Goal: Use online tool/utility: Utilize a website feature to perform a specific function

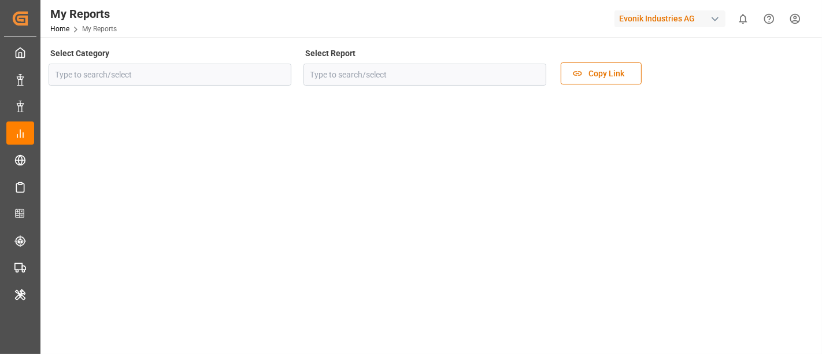
type input "Transport"
type input "Rolled Over Containers Analysis"
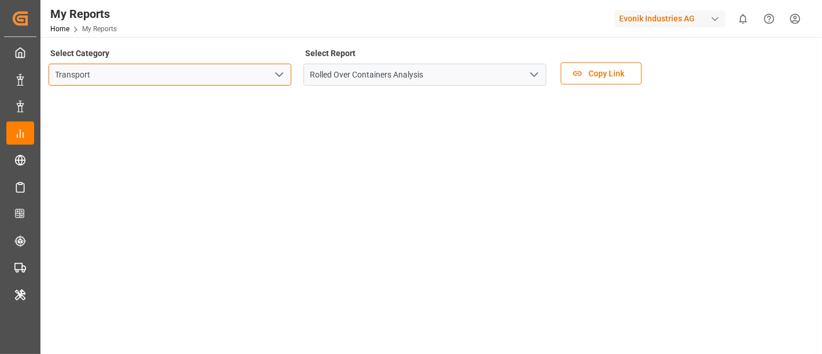
click at [246, 69] on input "Transport" at bounding box center [170, 75] width 243 height 22
click at [276, 69] on icon "open menu" at bounding box center [279, 75] width 14 height 14
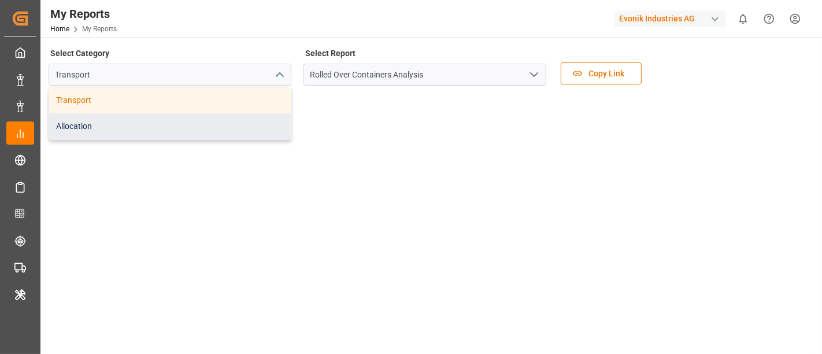
click at [168, 128] on div "Allocation" at bounding box center [170, 126] width 242 height 26
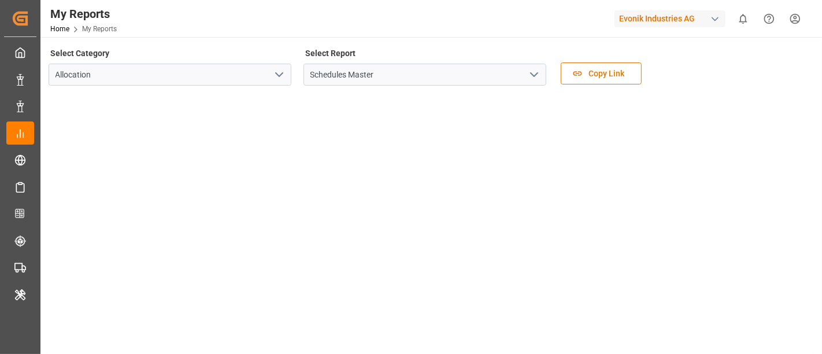
click at [538, 77] on icon "open menu" at bounding box center [534, 75] width 14 height 14
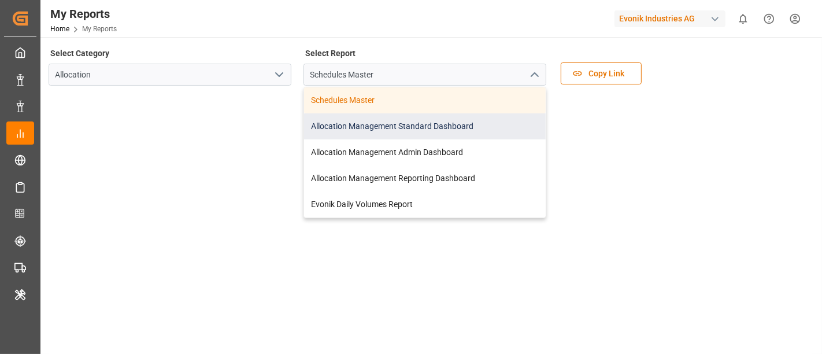
click at [462, 125] on div "Allocation Management Standard Dashboard" at bounding box center [425, 126] width 242 height 26
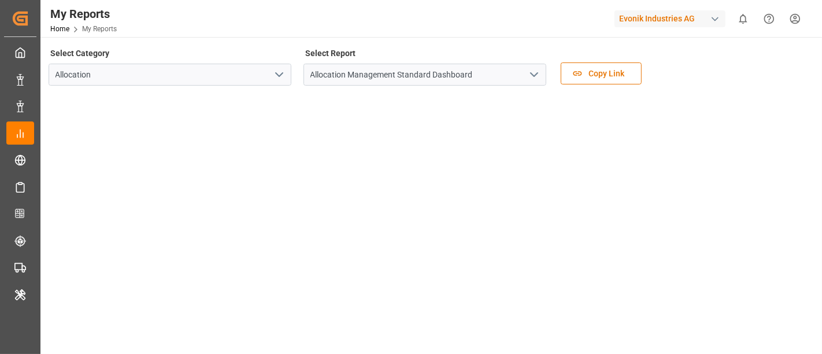
click at [530, 72] on icon "open menu" at bounding box center [534, 75] width 14 height 14
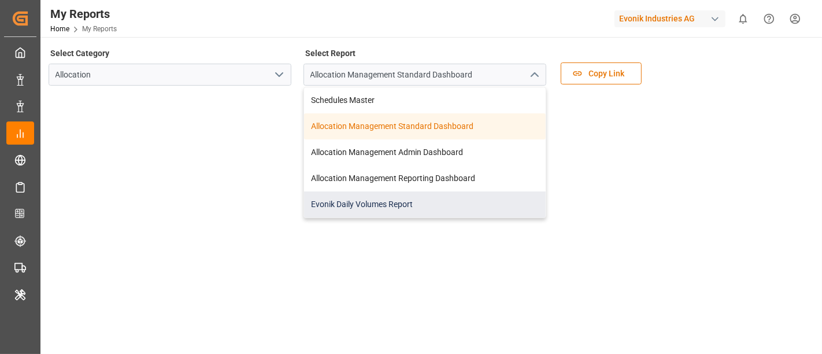
click at [415, 196] on div "Evonik Daily Volumes Report" at bounding box center [425, 204] width 242 height 26
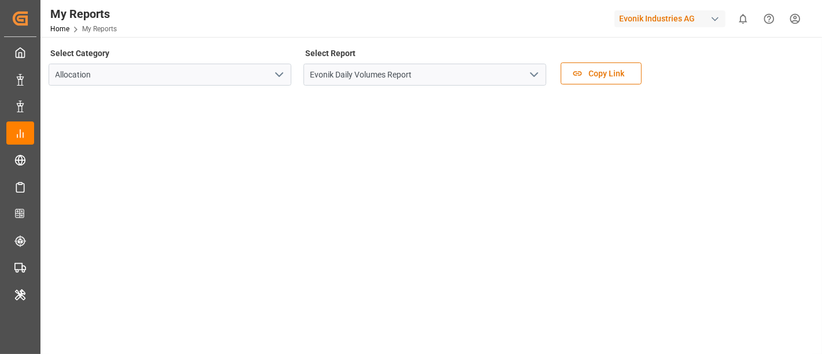
click at [533, 73] on icon "open menu" at bounding box center [534, 75] width 14 height 14
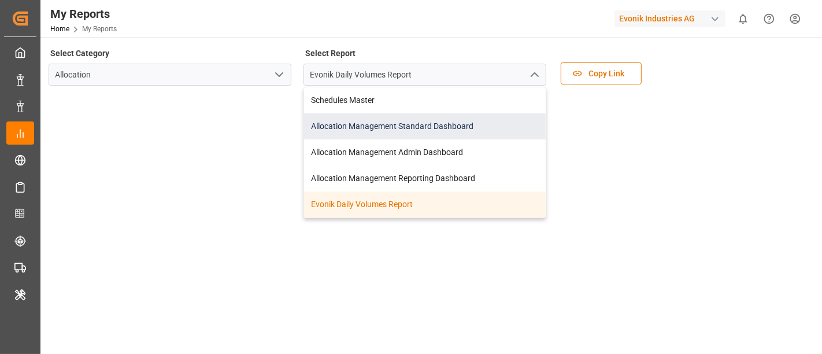
click at [464, 132] on div "Allocation Management Standard Dashboard" at bounding box center [425, 126] width 242 height 26
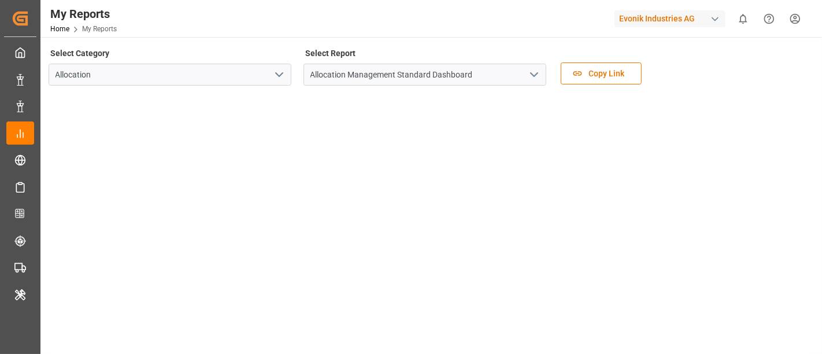
click at [644, 19] on div "Evonik Industries AG" at bounding box center [670, 18] width 111 height 17
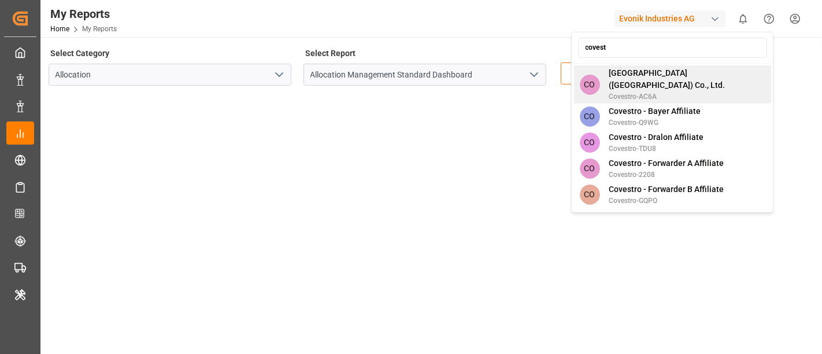
type input "covestr"
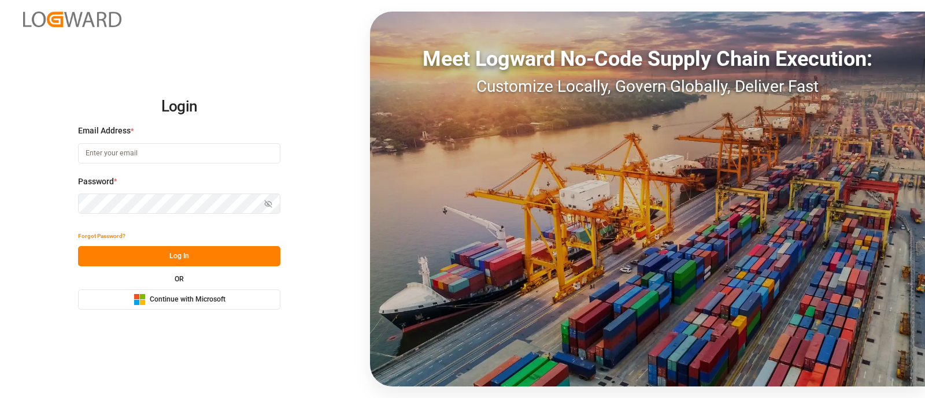
click at [200, 298] on span "Continue with Microsoft" at bounding box center [188, 300] width 76 height 10
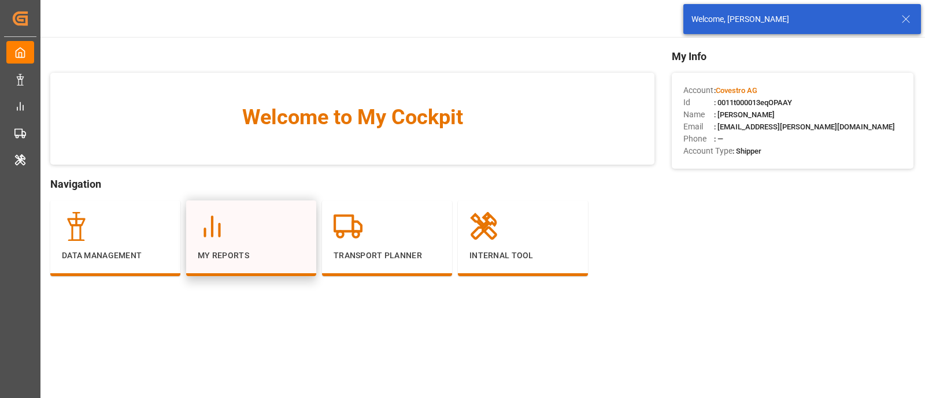
click at [266, 256] on p "My Reports" at bounding box center [251, 256] width 107 height 12
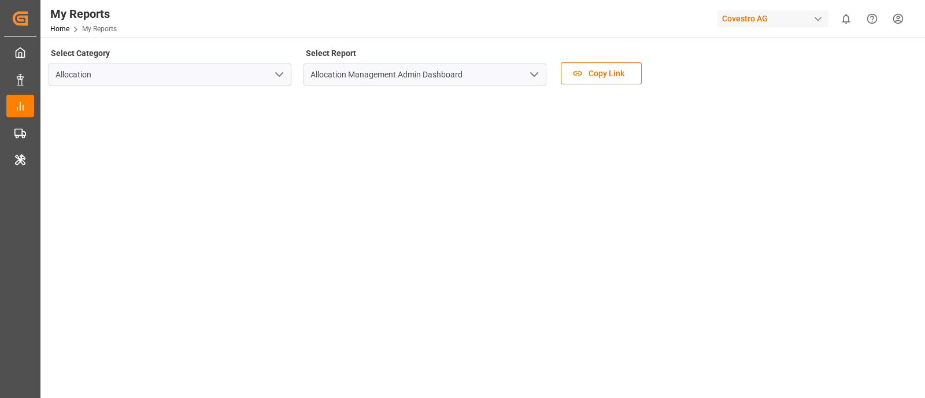
click at [530, 73] on icon "open menu" at bounding box center [534, 75] width 14 height 14
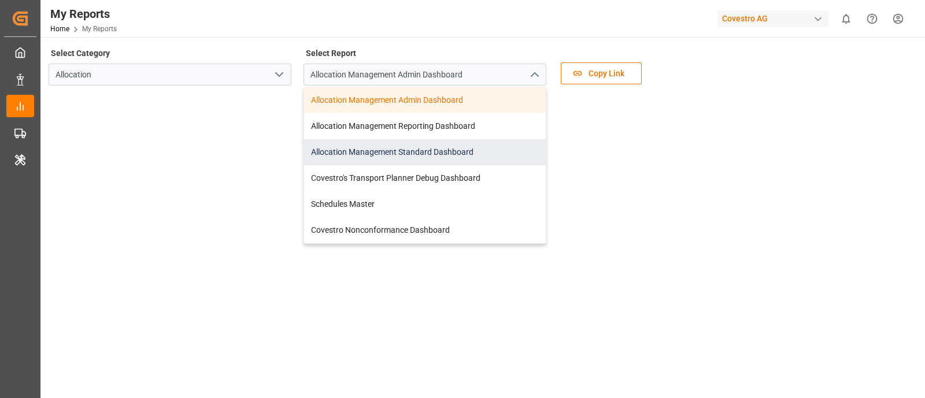
click at [497, 147] on div "Allocation Management Standard Dashboard" at bounding box center [425, 152] width 242 height 26
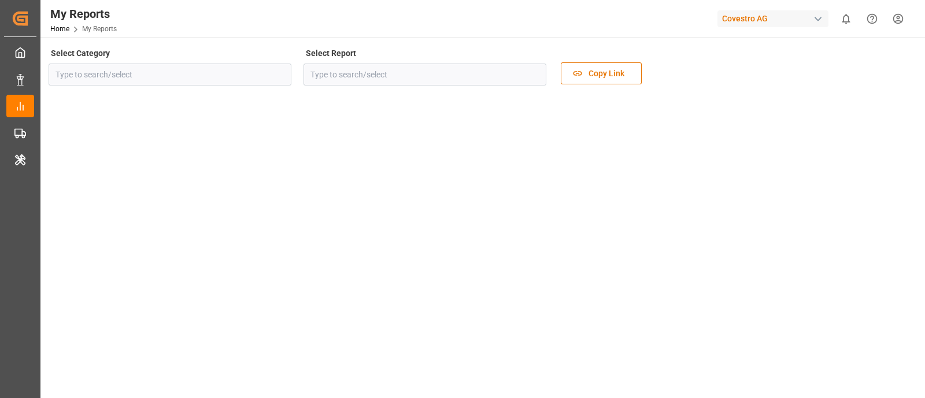
type input "Allocation"
type input "Allocation Management Standard Dashboard"
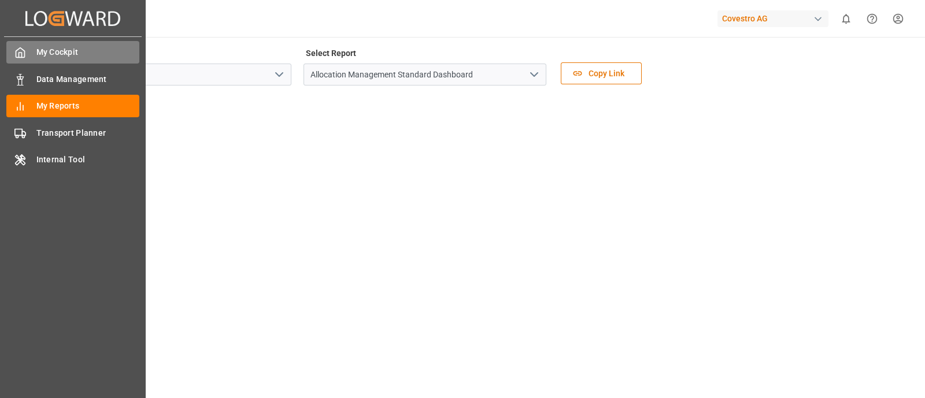
click at [49, 53] on span "My Cockpit" at bounding box center [88, 52] width 104 height 12
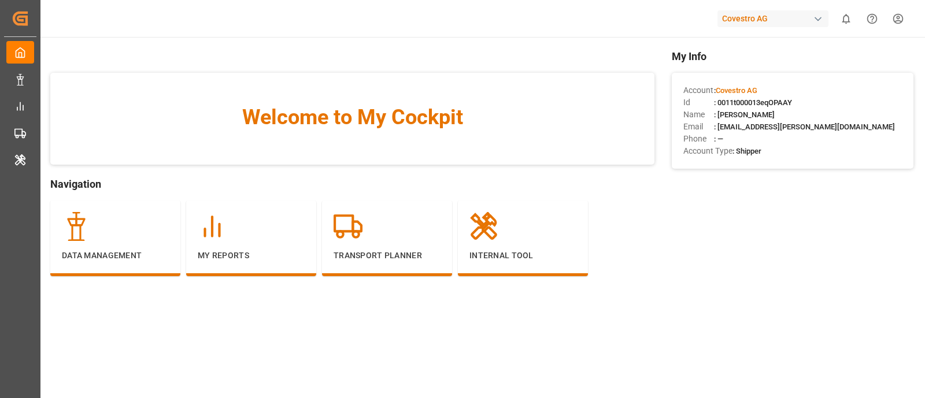
click at [763, 102] on span ": 0011t000013eqOPAAY" at bounding box center [753, 102] width 78 height 9
copy span "0011t000013eqOPAAY"
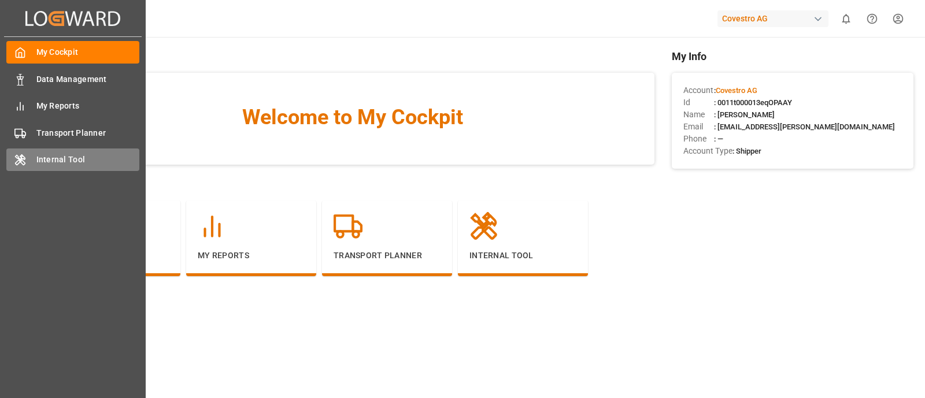
click at [39, 165] on span "Internal Tool" at bounding box center [88, 160] width 104 height 12
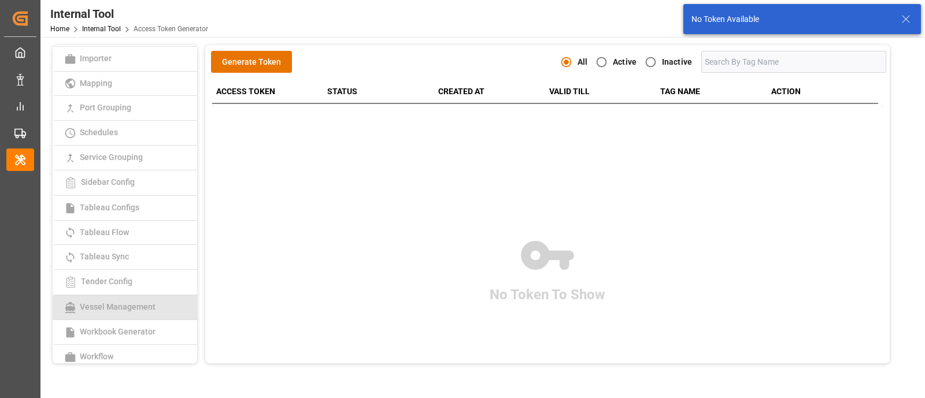
scroll to position [274, 0]
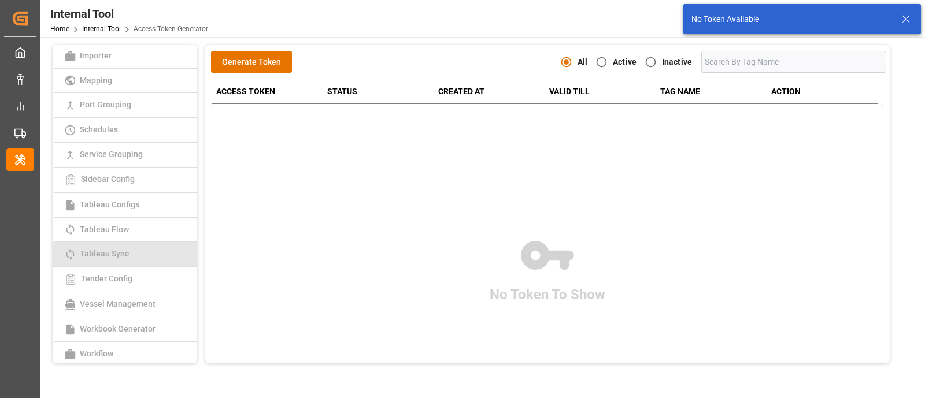
click at [137, 250] on link "Tableau Sync" at bounding box center [125, 254] width 145 height 25
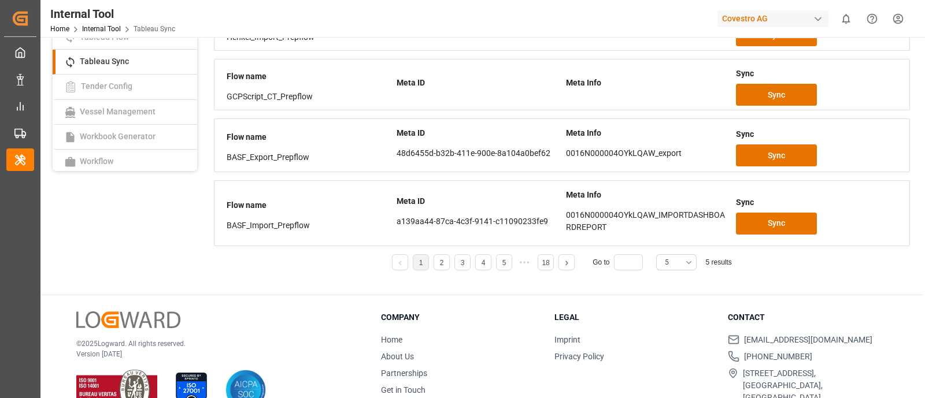
scroll to position [217, 0]
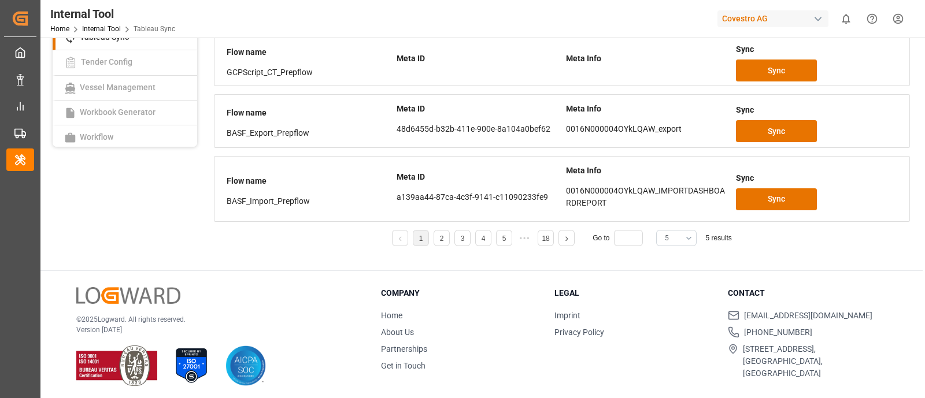
click at [689, 239] on button "5" at bounding box center [676, 238] width 40 height 16
click at [673, 374] on div "20" at bounding box center [676, 371] width 39 height 35
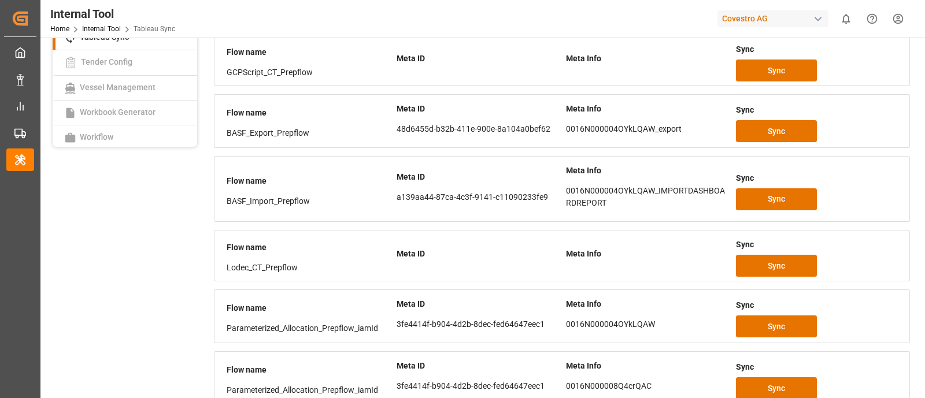
scroll to position [761, 0]
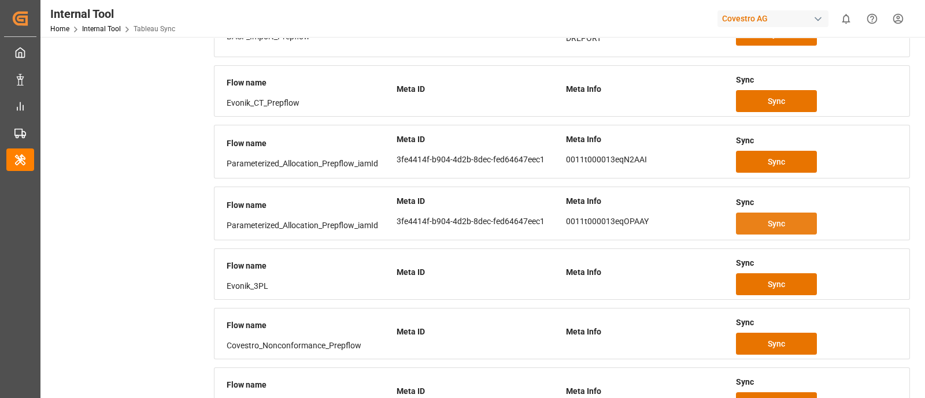
click at [773, 220] on span "Sync" at bounding box center [776, 224] width 17 height 12
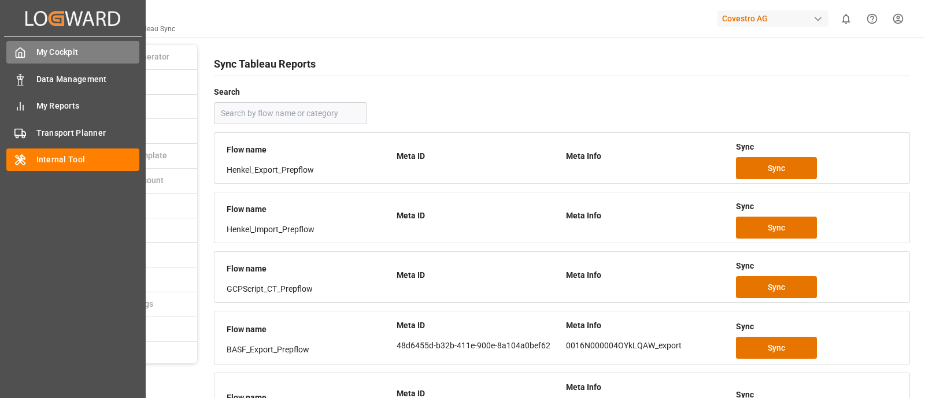
click at [28, 49] on div "My Cockpit My Cockpit" at bounding box center [72, 52] width 133 height 23
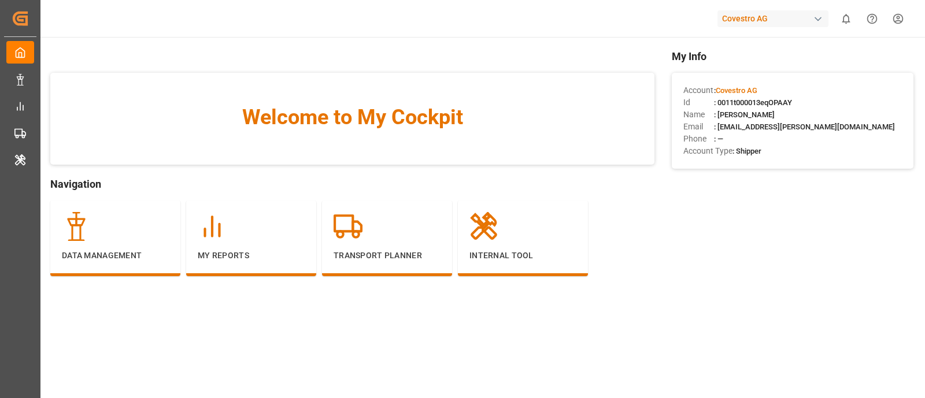
click at [787, 7] on div "Covestro AG 0 Notifications Only show unread All Watching Mark all categories r…" at bounding box center [478, 18] width 893 height 37
click at [787, 13] on div "Covestro AG" at bounding box center [773, 18] width 111 height 17
click at [787, 13] on html "Created by potrace 1.15, written by Peter Selinger 2001-2017 Created by potrace…" at bounding box center [462, 199] width 925 height 398
click at [817, 17] on div "button" at bounding box center [819, 19] width 12 height 12
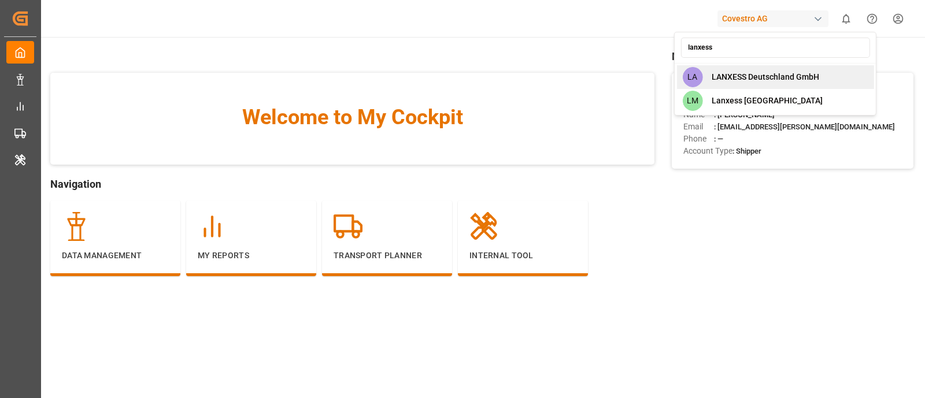
type input "lanxess"
click at [815, 80] on span "LANXESS Deutschland GmbH" at bounding box center [766, 77] width 108 height 12
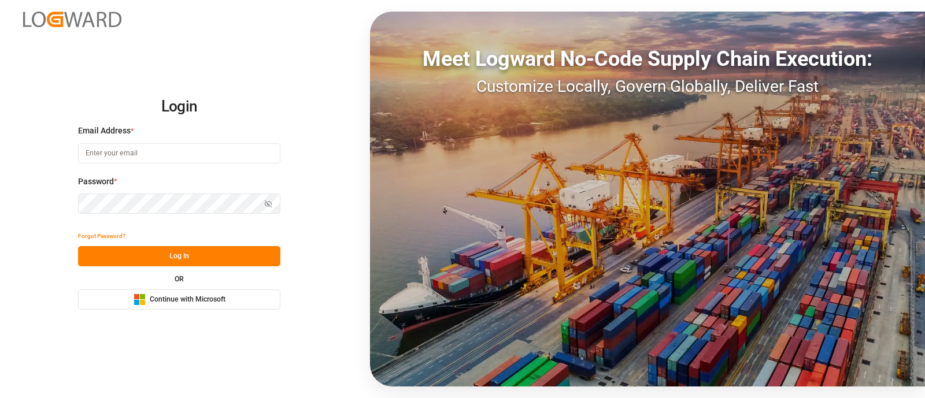
click at [194, 305] on div "Microsoft Logo Continue with Microsoft" at bounding box center [180, 300] width 92 height 12
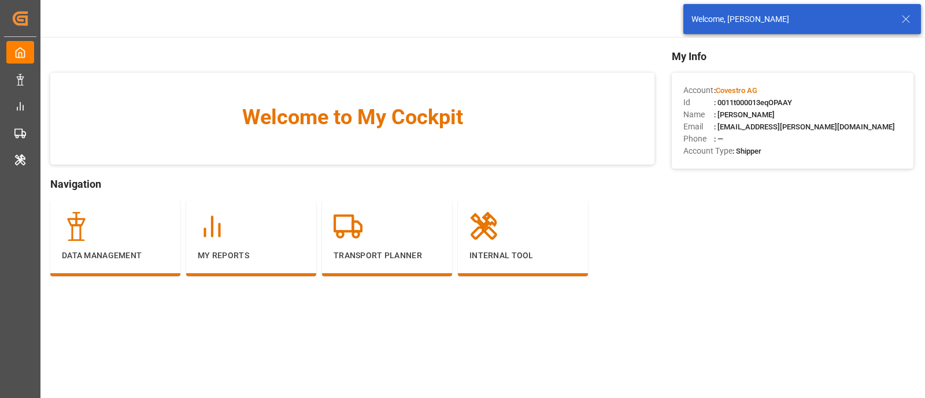
click at [788, 101] on span ": 0011t000013eqOPAAY" at bounding box center [753, 102] width 78 height 9
click at [783, 101] on span ": 0011t000013eqOPAAY" at bounding box center [753, 102] width 78 height 9
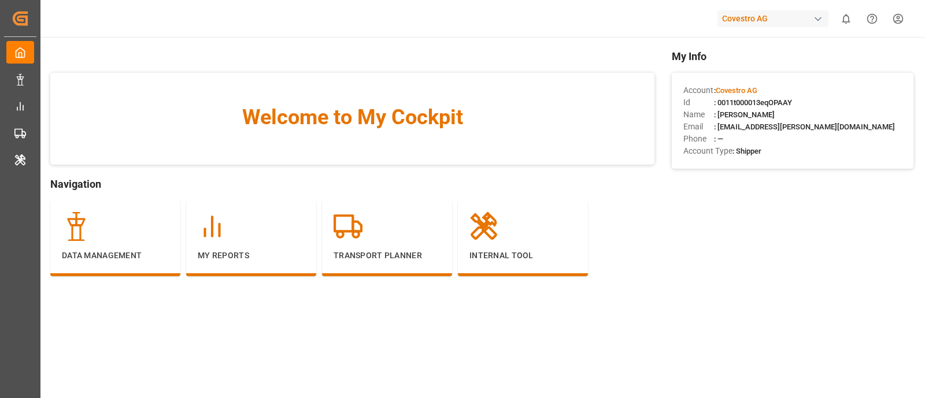
copy span "0011t000013eqOPAAY"
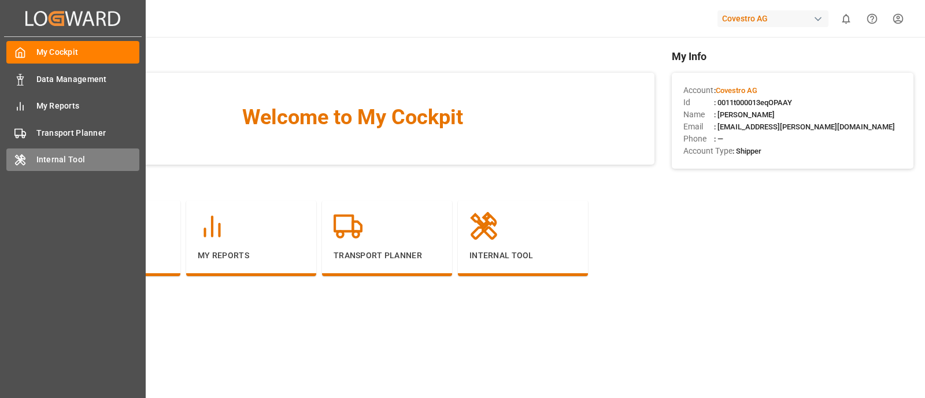
click at [20, 160] on icon at bounding box center [20, 160] width 9 height 10
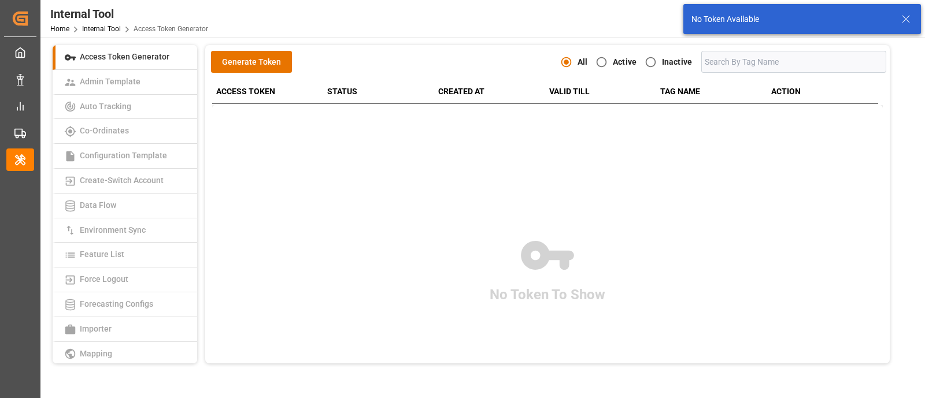
scroll to position [274, 0]
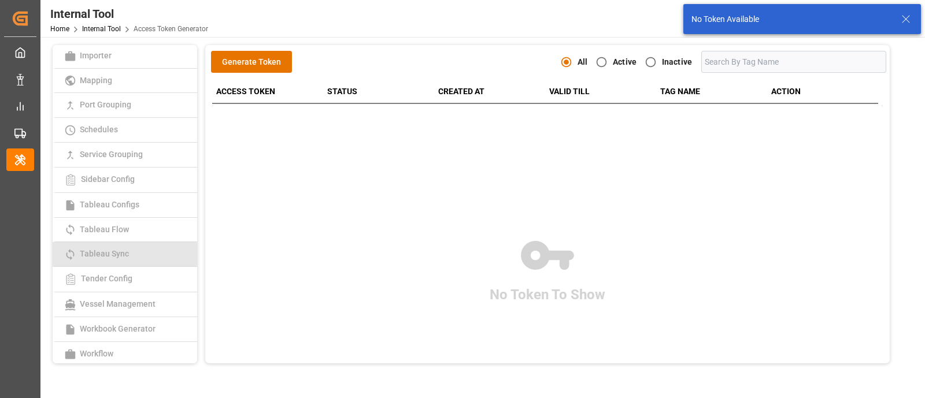
click at [132, 242] on link "Tableau Sync" at bounding box center [125, 254] width 145 height 25
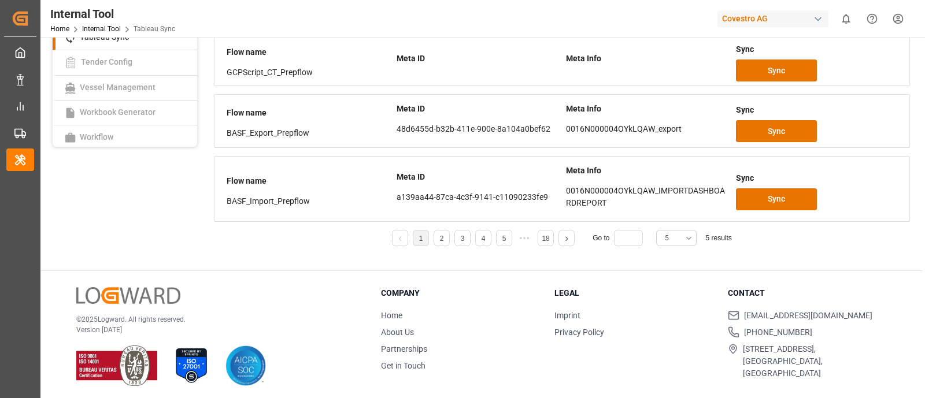
scroll to position [219, 0]
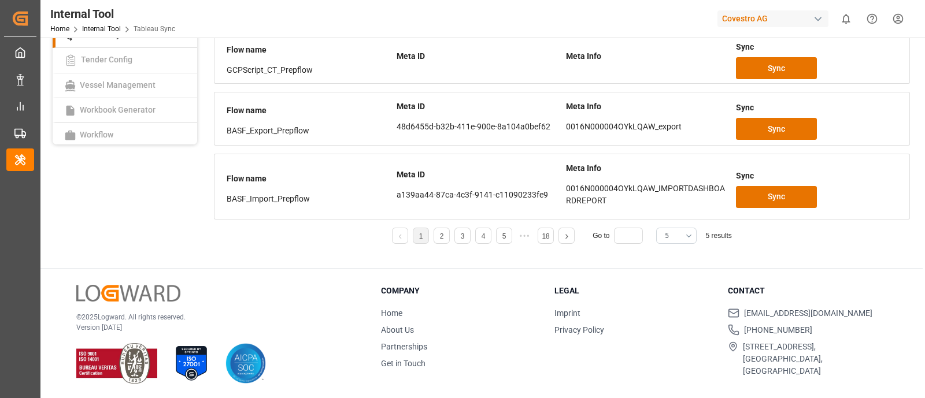
click at [691, 239] on button "5" at bounding box center [676, 236] width 40 height 16
click at [669, 365] on div "20" at bounding box center [676, 369] width 39 height 35
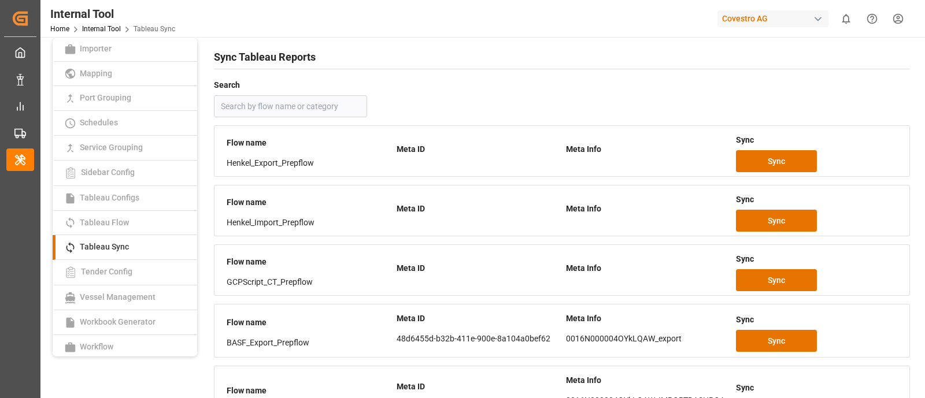
scroll to position [0, 0]
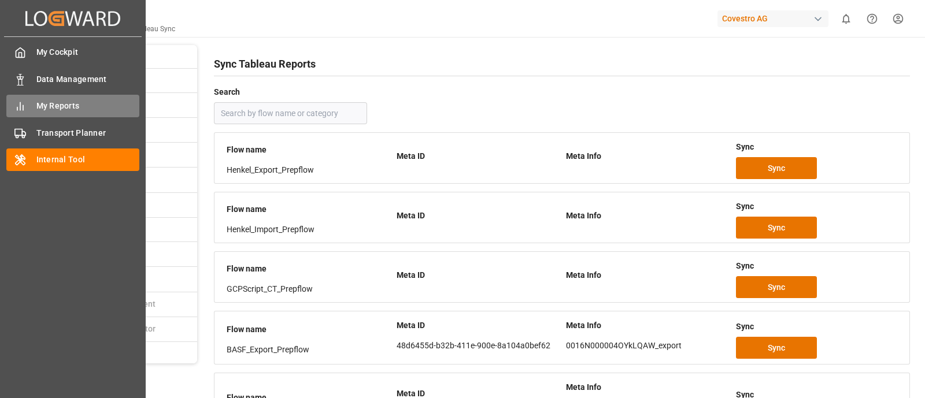
click at [79, 106] on span "My Reports" at bounding box center [88, 106] width 104 height 12
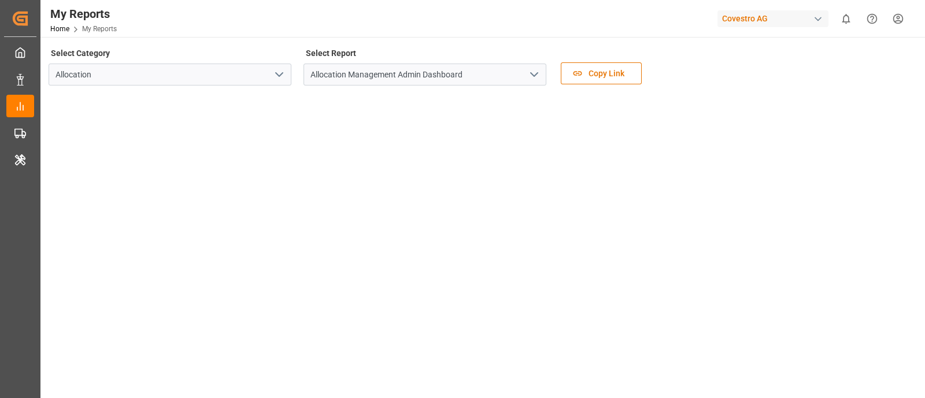
click at [711, 70] on div "Select Category Allocation Select Report Allocation Management Admin Dashboard …" at bounding box center [482, 69] width 866 height 49
